Goal: Check status: Check status

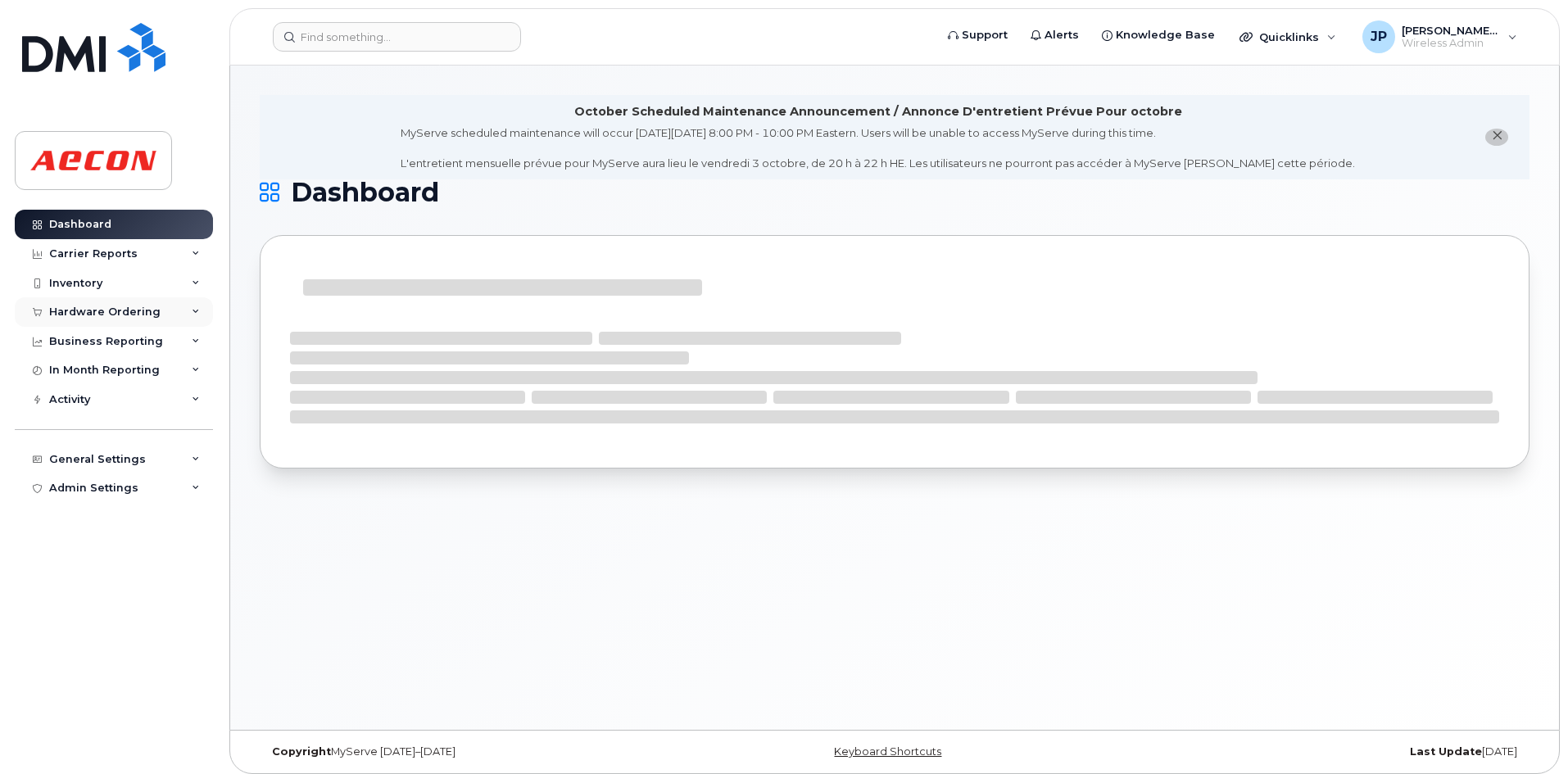
click at [136, 316] on div "Hardware Ordering" at bounding box center [105, 312] width 112 height 13
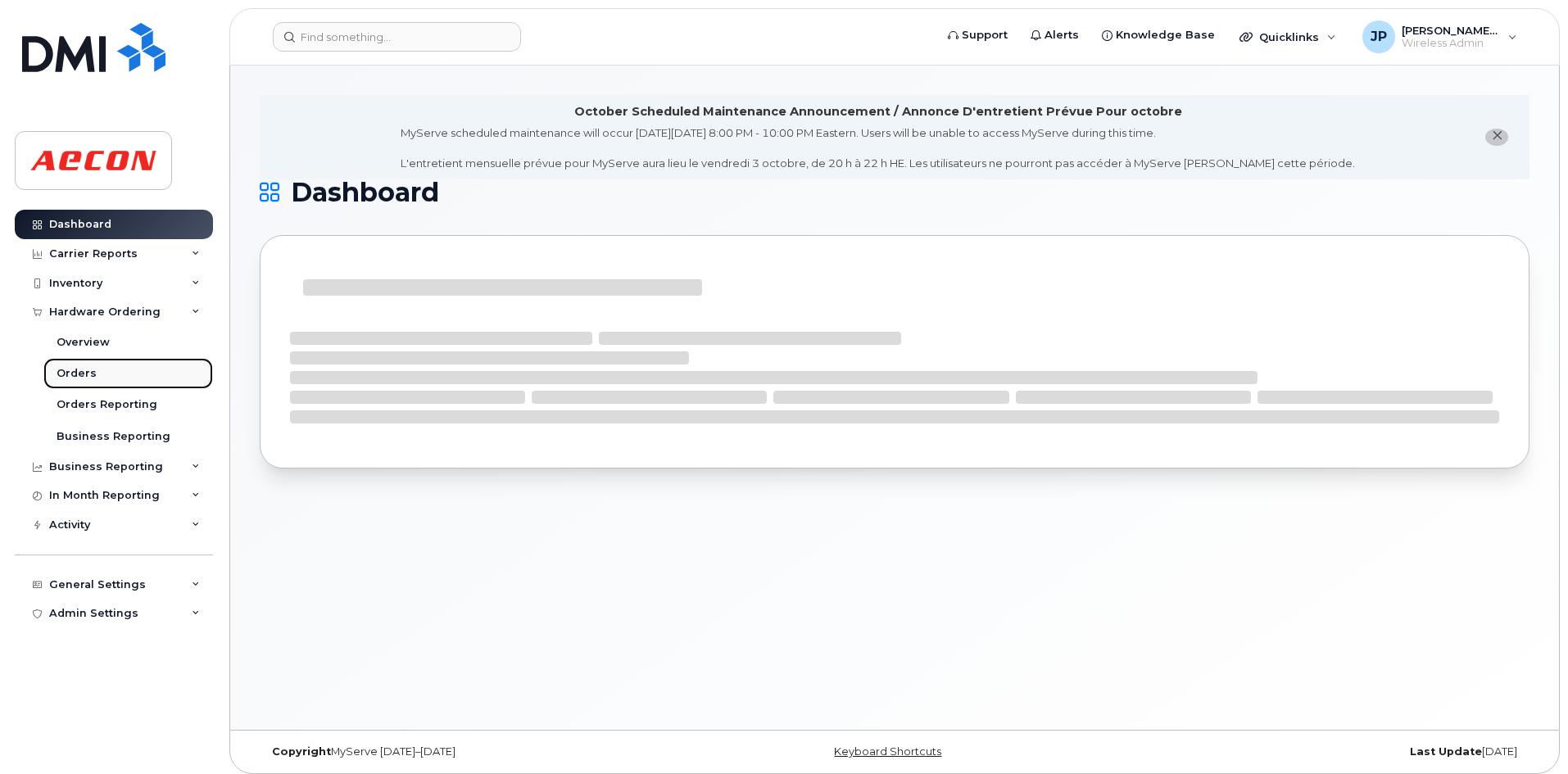
click at [129, 369] on link "Orders" at bounding box center [128, 373] width 170 height 31
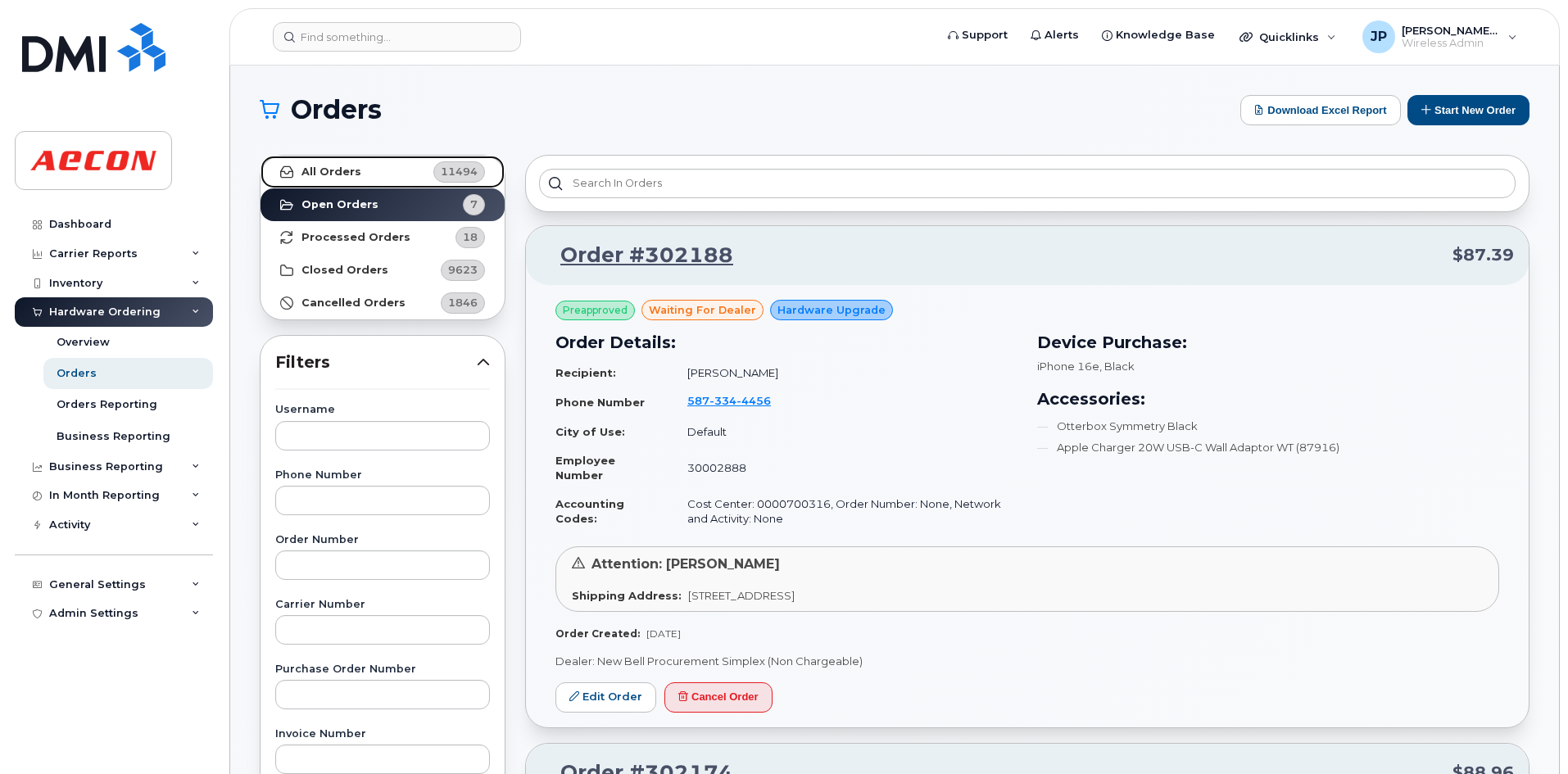
click at [313, 183] on link "All Orders 11494" at bounding box center [382, 171] width 244 height 33
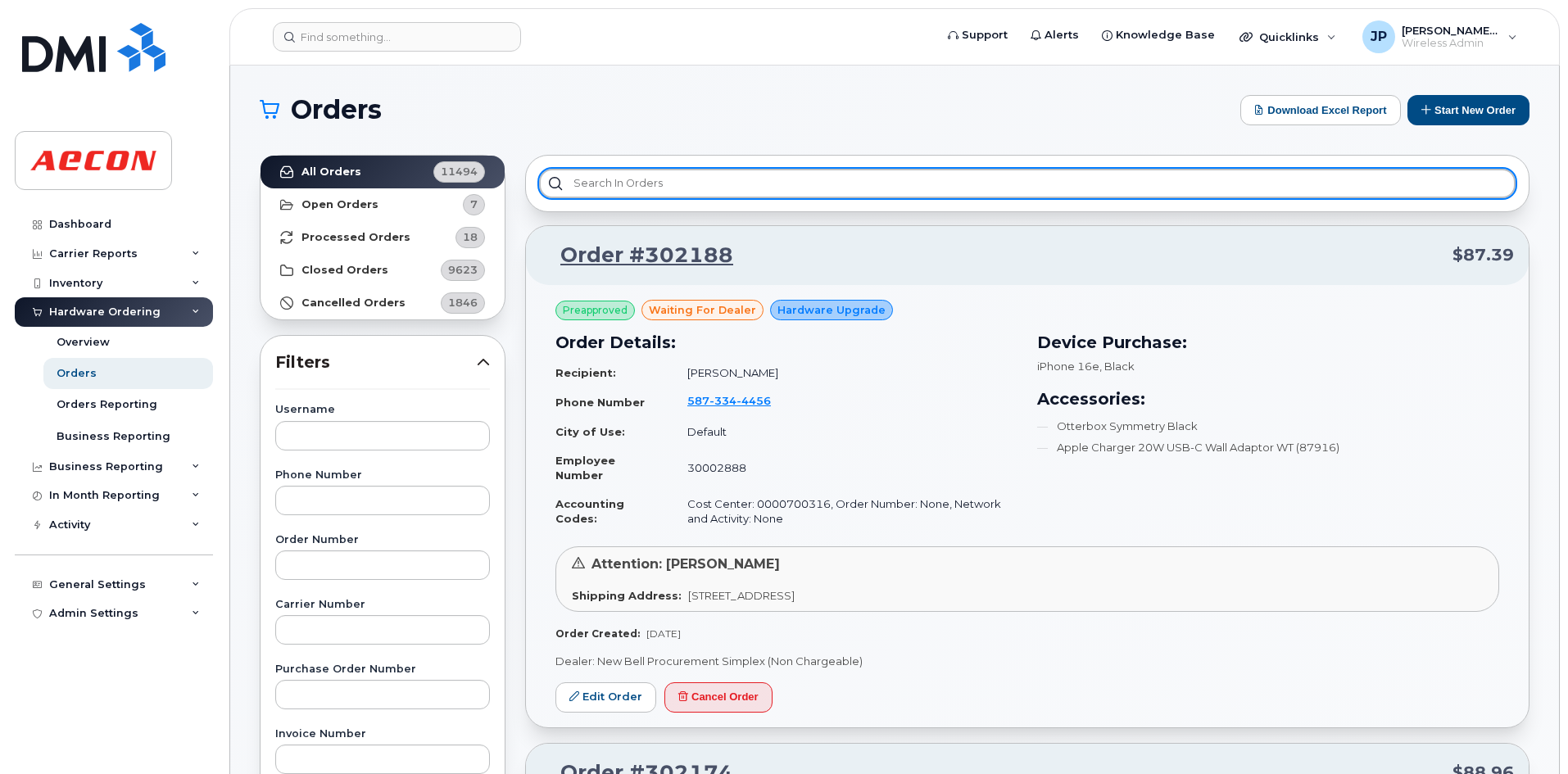
paste input "#300040"
type input "#300040"
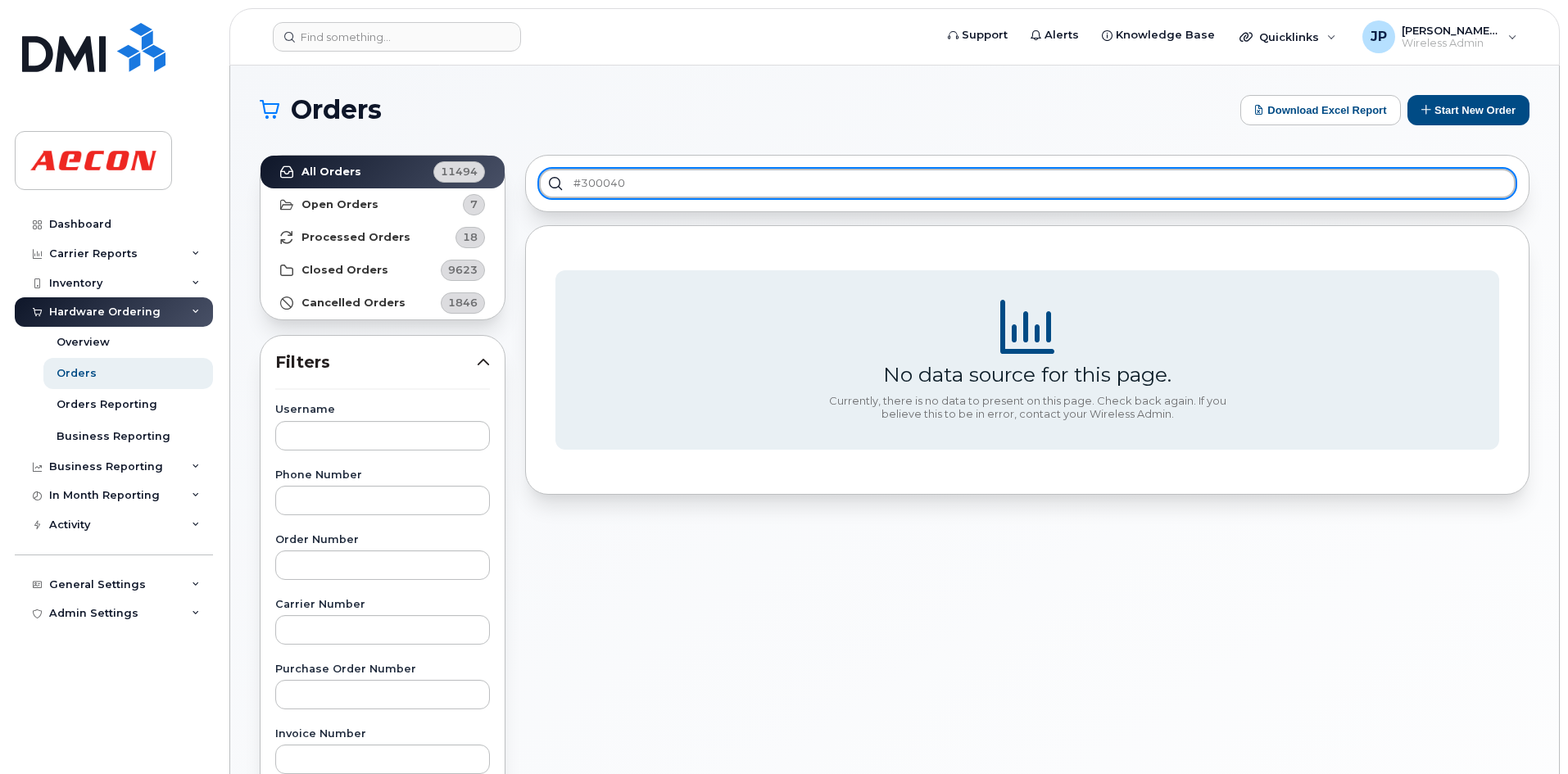
drag, startPoint x: 631, startPoint y: 185, endPoint x: 534, endPoint y: 186, distance: 97.0
click at [534, 186] on div "#300040" at bounding box center [1027, 183] width 1004 height 57
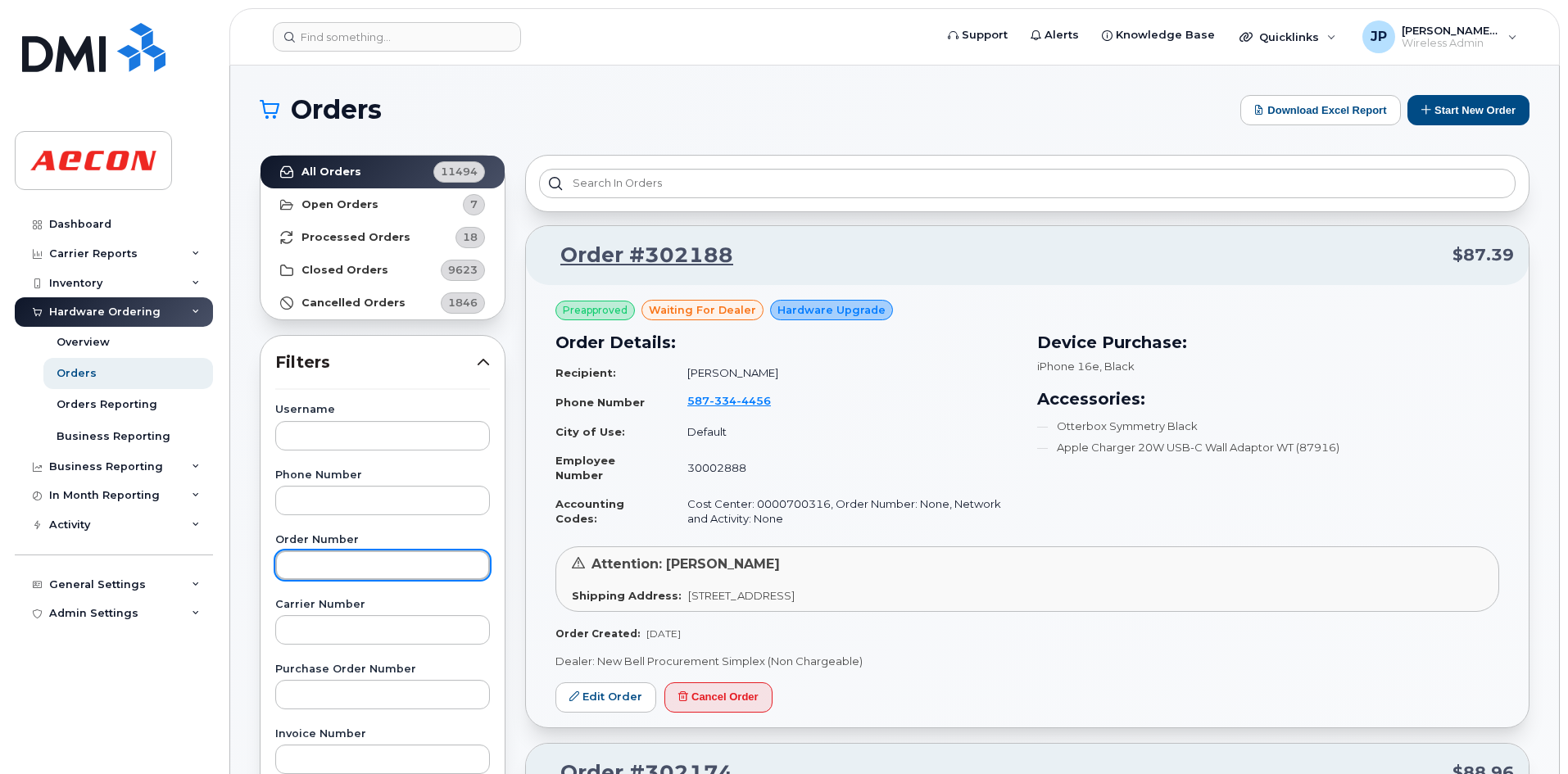
click at [333, 566] on input "text" at bounding box center [383, 564] width 215 height 29
paste input "#300040"
type input "#300040"
